Goal: Transaction & Acquisition: Book appointment/travel/reservation

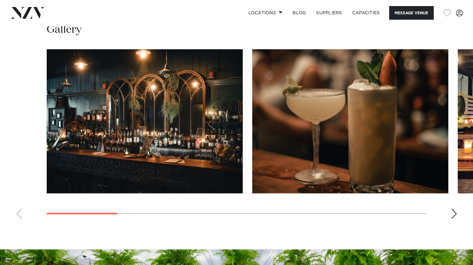
scroll to position [564, 0]
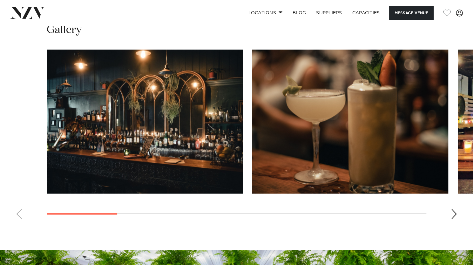
click at [454, 211] on div "Next slide" at bounding box center [454, 214] width 6 height 10
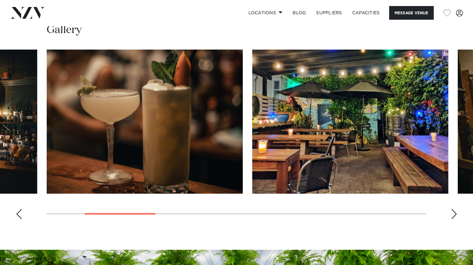
click at [454, 211] on div "Next slide" at bounding box center [454, 214] width 6 height 10
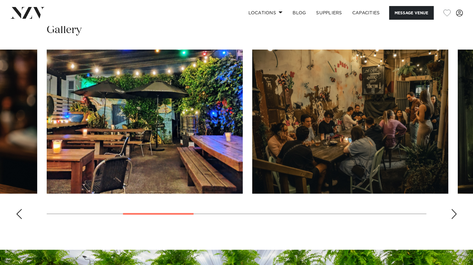
click at [454, 211] on div "Next slide" at bounding box center [454, 214] width 6 height 10
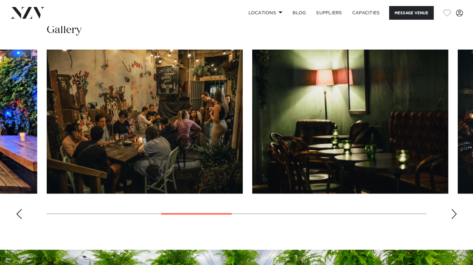
click at [454, 211] on div "Next slide" at bounding box center [454, 214] width 6 height 10
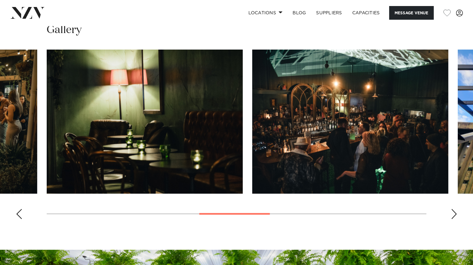
click at [454, 211] on div "Next slide" at bounding box center [454, 214] width 6 height 10
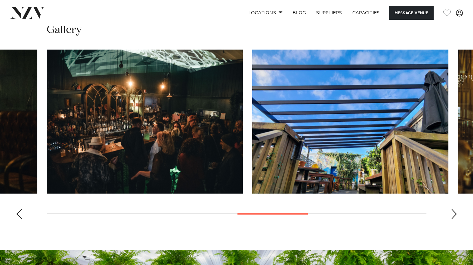
click at [454, 211] on div "Next slide" at bounding box center [454, 214] width 6 height 10
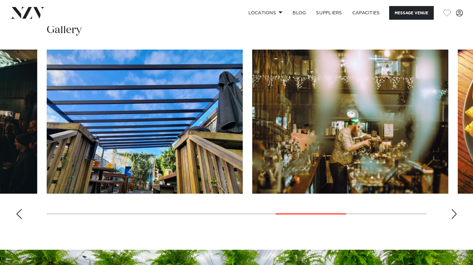
click at [454, 211] on div "Next slide" at bounding box center [454, 214] width 6 height 10
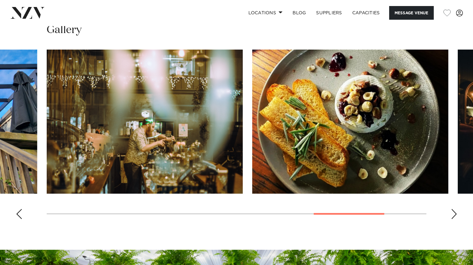
click at [454, 211] on div "Next slide" at bounding box center [454, 214] width 6 height 10
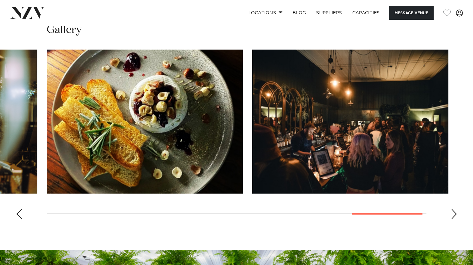
click at [454, 211] on div "Next slide" at bounding box center [454, 214] width 6 height 10
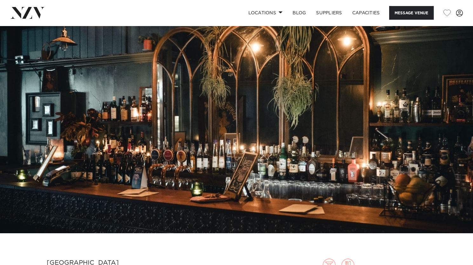
scroll to position [0, 0]
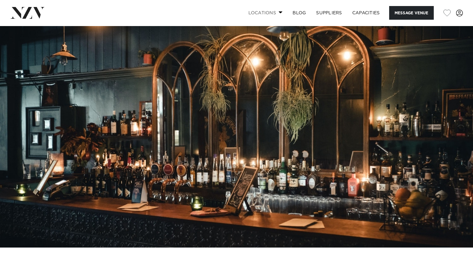
click at [275, 11] on link "Locations" at bounding box center [265, 13] width 45 height 14
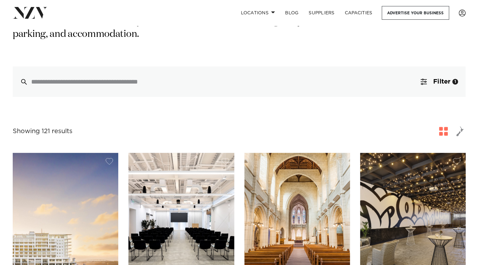
scroll to position [138, 0]
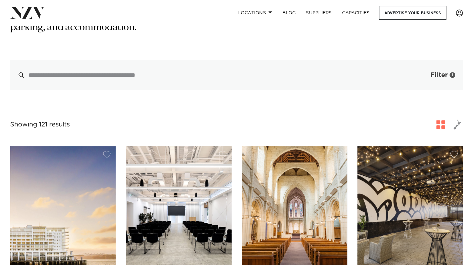
click at [419, 66] on button "Filter 1" at bounding box center [436, 75] width 53 height 31
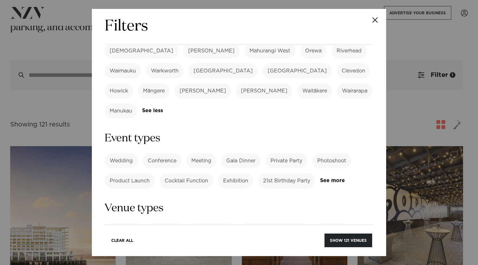
scroll to position [232, 0]
click at [121, 129] on form "Search Type Venue Supplier See more Locations Auckland Wellington Christchurch …" at bounding box center [239, 205] width 269 height 771
click at [320, 177] on link "See more" at bounding box center [345, 179] width 50 height 5
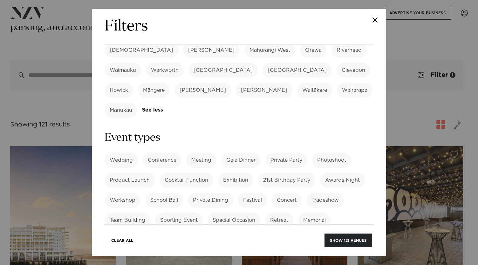
click at [290, 153] on label "Private Party" at bounding box center [286, 160] width 42 height 15
click at [298, 173] on label "21st Birthday Party" at bounding box center [286, 180] width 57 height 15
click at [198, 173] on label "Cocktail Function" at bounding box center [187, 180] width 54 height 15
click at [230, 213] on label "Special Occasion" at bounding box center [234, 220] width 53 height 15
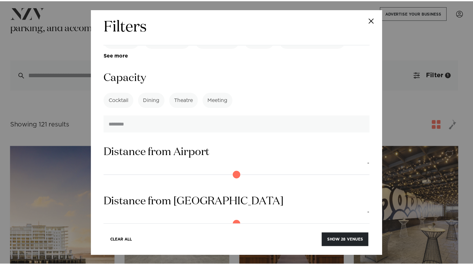
scroll to position [597, 0]
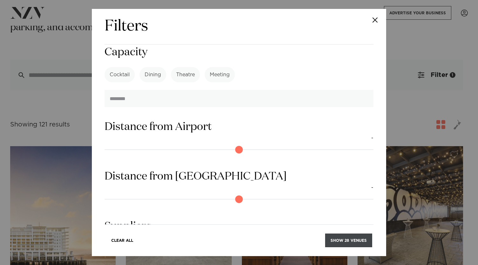
click at [340, 234] on button "Show 28 venues" at bounding box center [348, 241] width 47 height 14
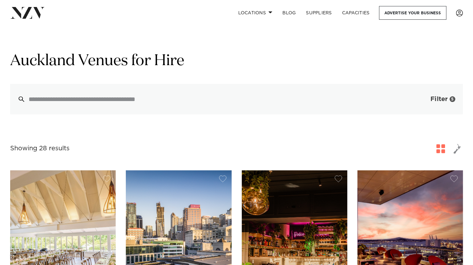
click at [435, 102] on span "Filter" at bounding box center [439, 99] width 17 height 6
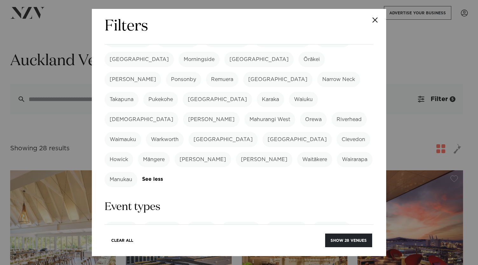
scroll to position [163, 0]
click at [292, 242] on label "21st Birthday Party" at bounding box center [286, 249] width 57 height 15
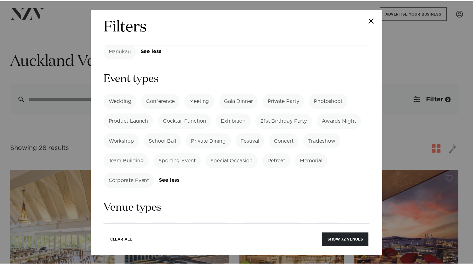
scroll to position [300, 0]
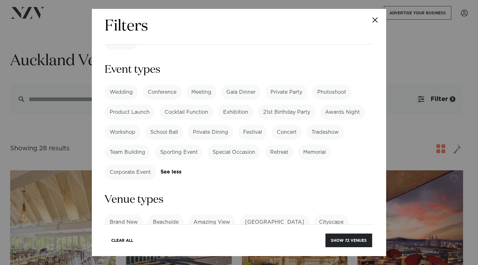
click at [317, 239] on link "See more" at bounding box center [338, 241] width 50 height 5
click at [173, 235] on label "Nightlife" at bounding box center [166, 242] width 31 height 15
click at [163, 235] on label "Nightlife" at bounding box center [166, 242] width 31 height 15
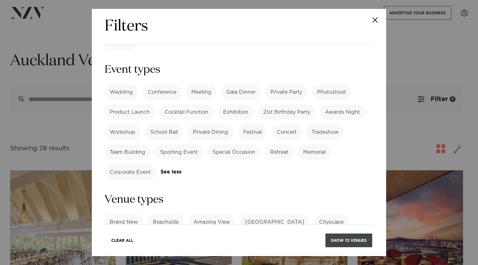
click at [336, 242] on button "Show 72 venues" at bounding box center [349, 241] width 47 height 14
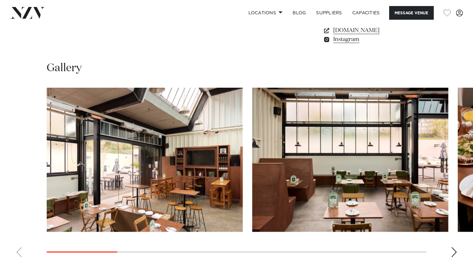
scroll to position [579, 0]
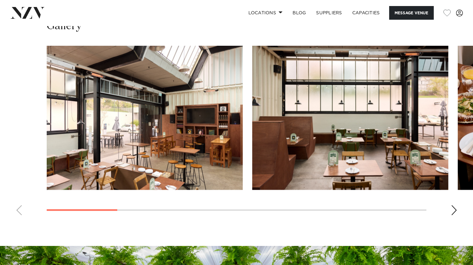
click at [455, 210] on div "Next slide" at bounding box center [454, 210] width 6 height 10
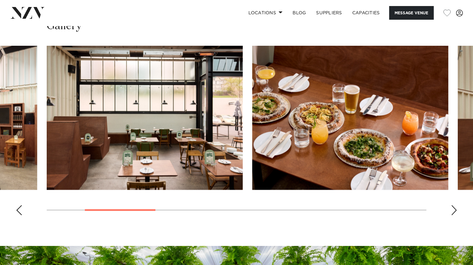
click at [455, 210] on div "Next slide" at bounding box center [454, 210] width 6 height 10
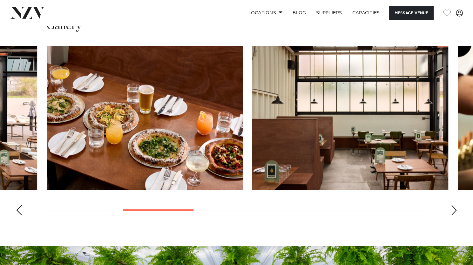
click at [455, 210] on div "Next slide" at bounding box center [454, 210] width 6 height 10
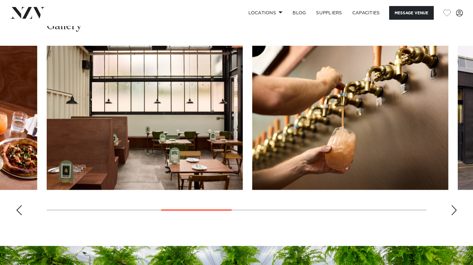
click at [455, 210] on div "Next slide" at bounding box center [454, 210] width 6 height 10
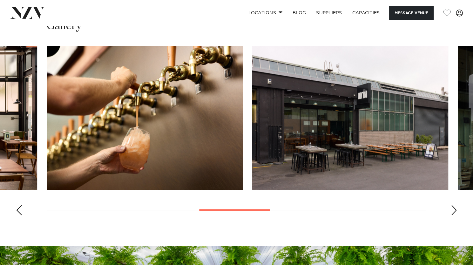
click at [455, 210] on div "Next slide" at bounding box center [454, 210] width 6 height 10
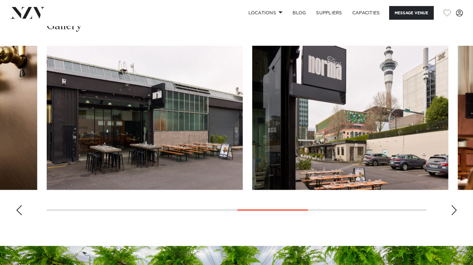
click at [455, 210] on div "Next slide" at bounding box center [454, 210] width 6 height 10
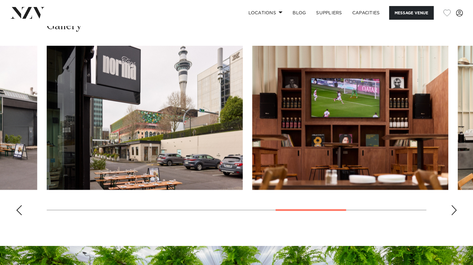
click at [455, 210] on div "Next slide" at bounding box center [454, 210] width 6 height 10
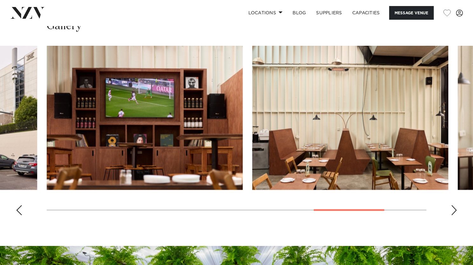
click at [455, 210] on div "Next slide" at bounding box center [454, 210] width 6 height 10
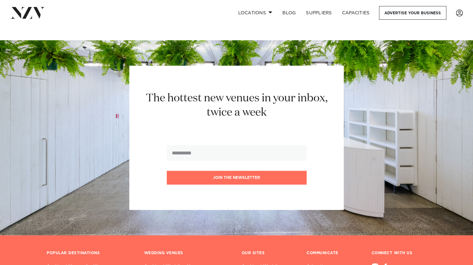
scroll to position [5204, 0]
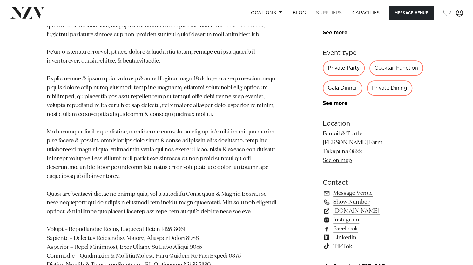
scroll to position [337, 0]
